Goal: Task Accomplishment & Management: Manage account settings

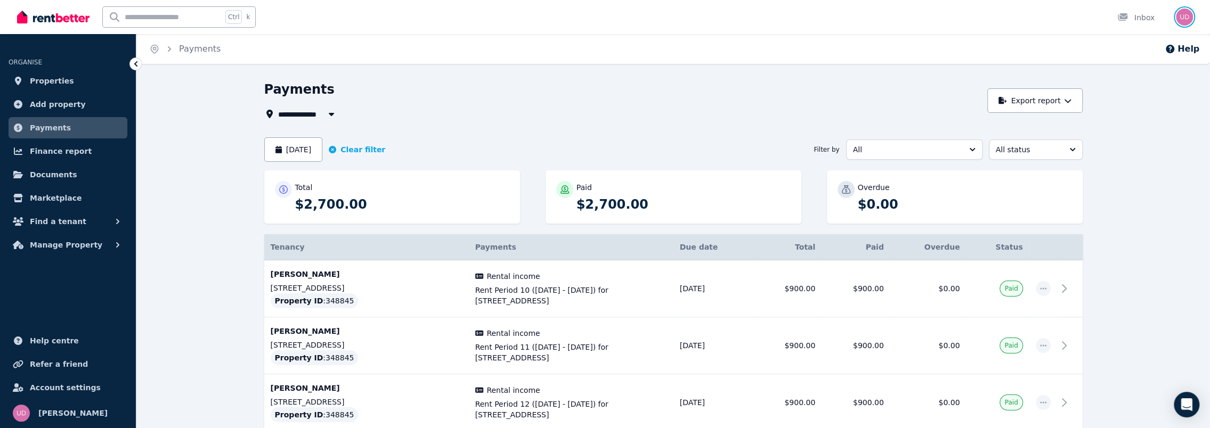
click at [1185, 16] on img "button" at bounding box center [1184, 17] width 17 height 17
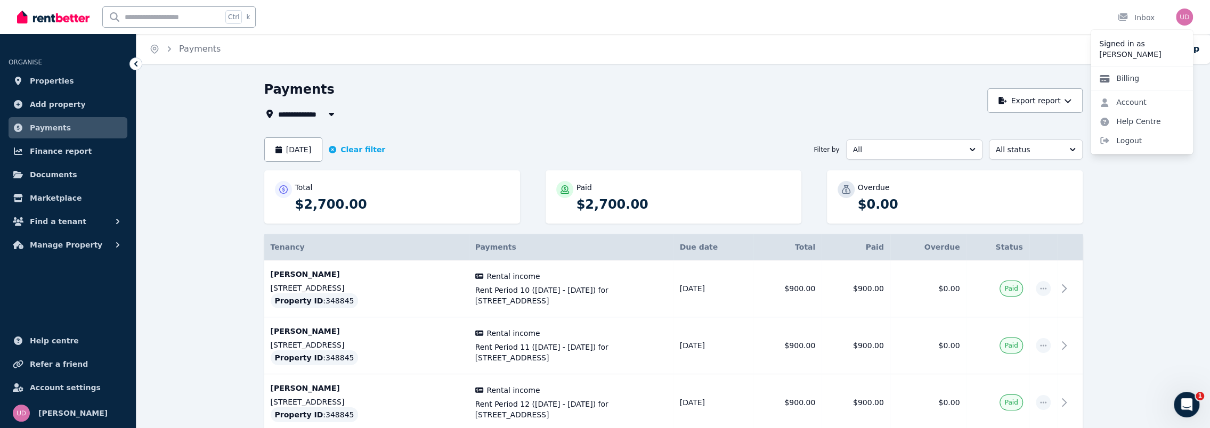
click at [1136, 71] on link "Billing" at bounding box center [1119, 78] width 57 height 19
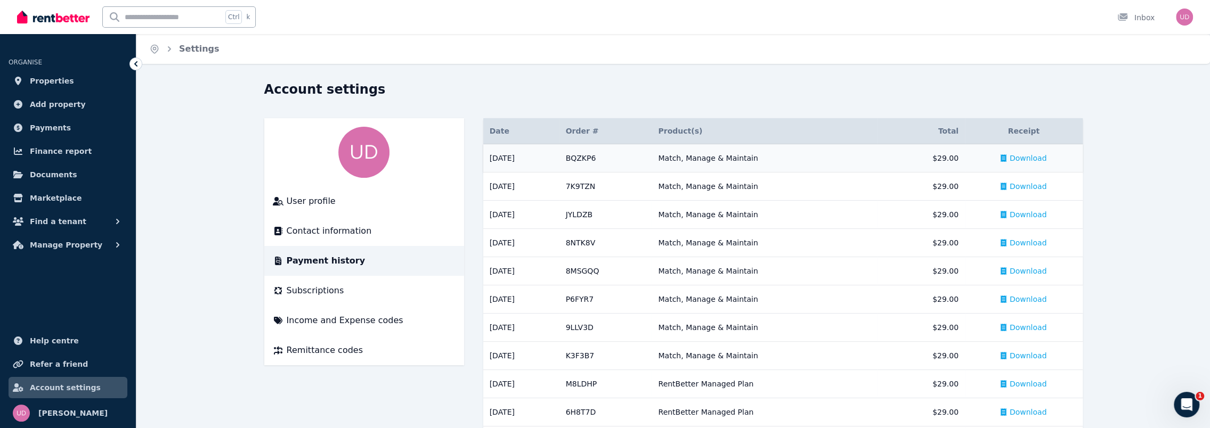
click at [1015, 158] on span "Download" at bounding box center [1028, 158] width 37 height 11
